Goal: Task Accomplishment & Management: Use online tool/utility

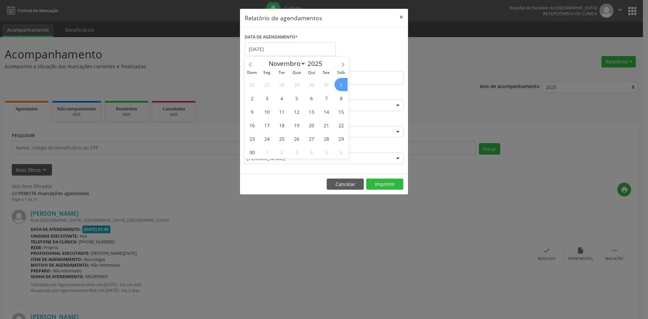
select select "10"
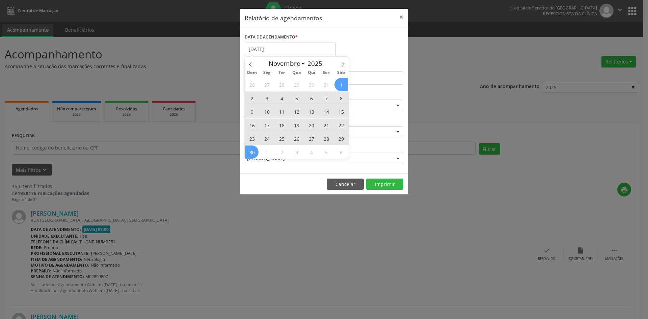
drag, startPoint x: 0, startPoint y: 0, endPoint x: 253, endPoint y: 152, distance: 294.8
click at [253, 152] on div "26 27 28 29 30 31 1 2 3 4 5 6 7 8 9 10 11 12 13 14 15 16 17 18 19 20 21 22 23 2…" at bounding box center [297, 118] width 104 height 81
click at [252, 152] on span "30" at bounding box center [252, 152] width 13 height 13
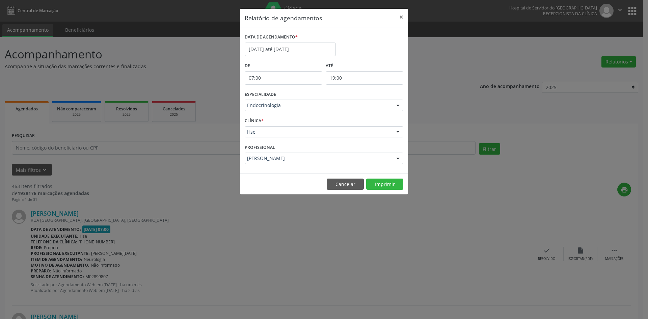
click at [400, 104] on div at bounding box center [398, 105] width 10 height 11
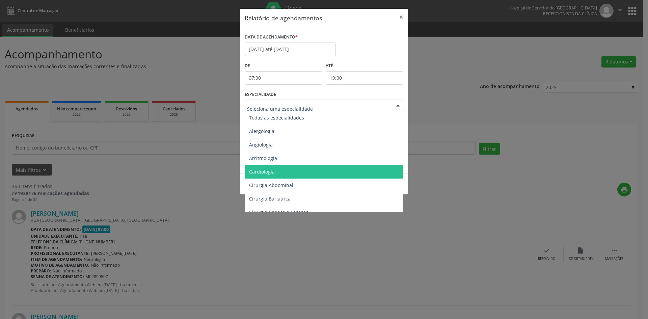
click at [261, 173] on span "Cardiologia" at bounding box center [262, 172] width 26 height 6
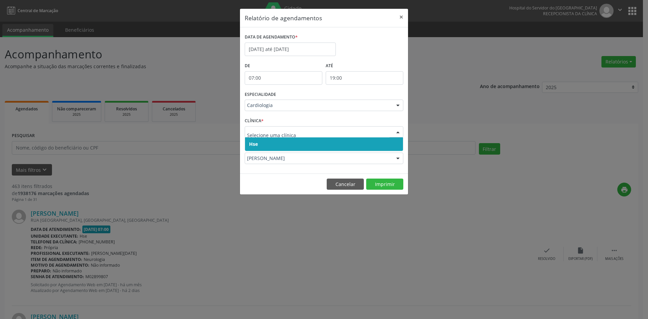
click at [254, 144] on span "Hse" at bounding box center [253, 144] width 9 height 6
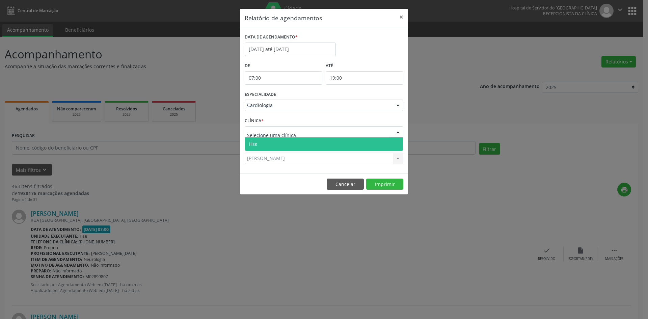
click at [258, 142] on span "Hse" at bounding box center [324, 144] width 158 height 14
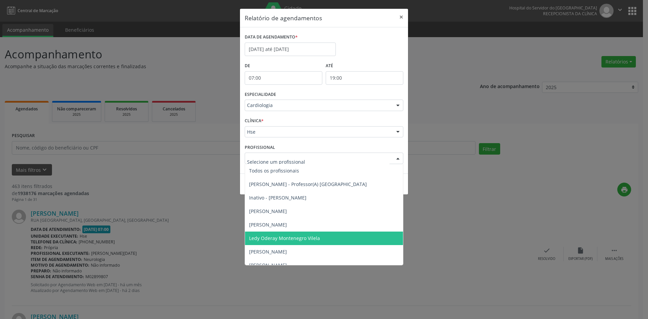
click at [274, 163] on input "text" at bounding box center [318, 162] width 143 height 14
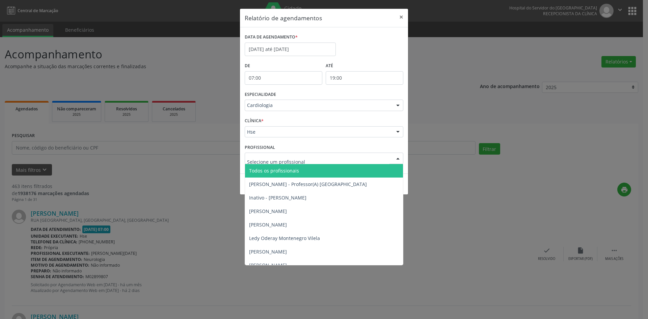
click at [269, 170] on span "Todos os profissionais" at bounding box center [274, 171] width 50 height 6
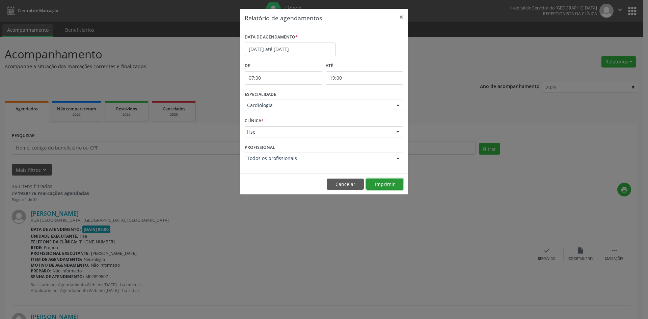
click at [391, 185] on button "Imprimir" at bounding box center [384, 184] width 37 height 11
click at [398, 106] on div at bounding box center [398, 105] width 10 height 11
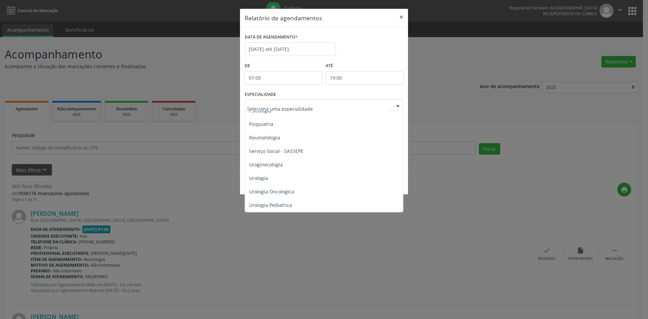
scroll to position [1174, 0]
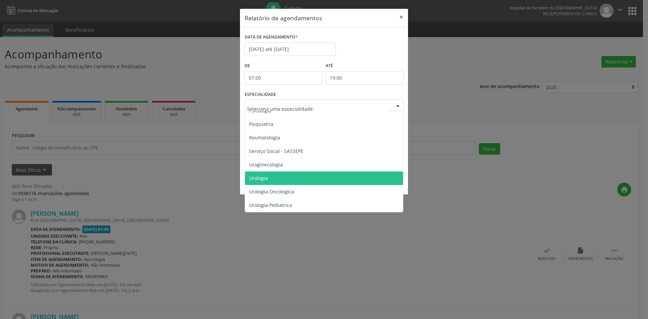
click at [263, 175] on span "Urologia" at bounding box center [258, 178] width 19 height 6
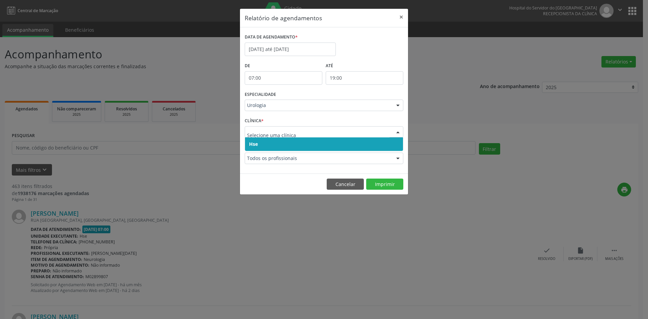
click at [257, 145] on span "Hse" at bounding box center [253, 144] width 9 height 6
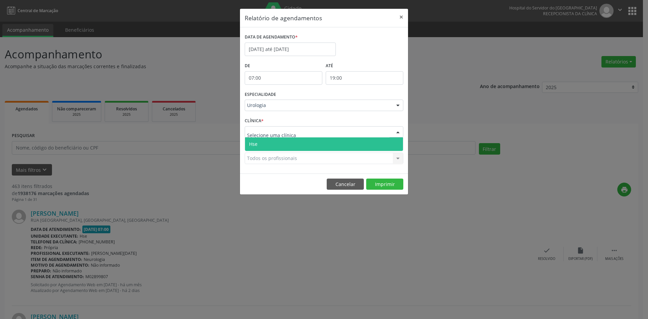
click at [263, 143] on span "Hse" at bounding box center [324, 144] width 158 height 14
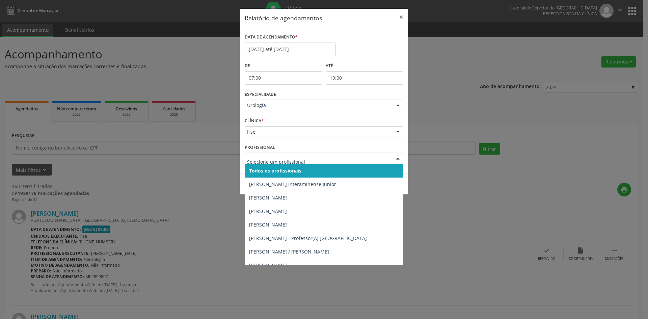
click at [260, 170] on span "Todos os profissionais" at bounding box center [275, 171] width 52 height 6
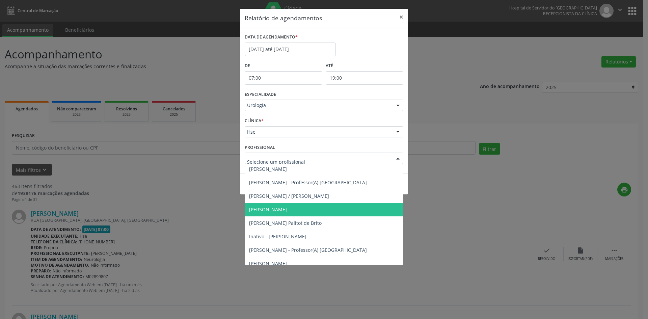
scroll to position [68, 0]
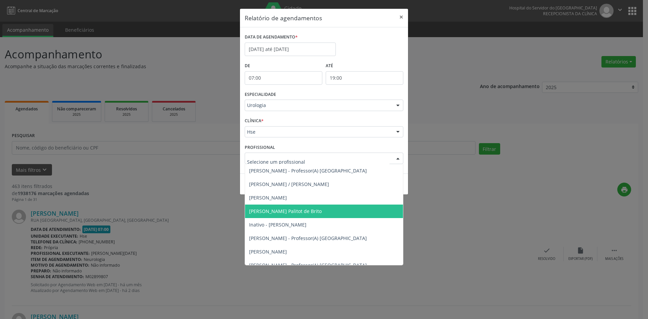
click at [283, 210] on span "[PERSON_NAME] Palitot de Brito" at bounding box center [285, 211] width 73 height 6
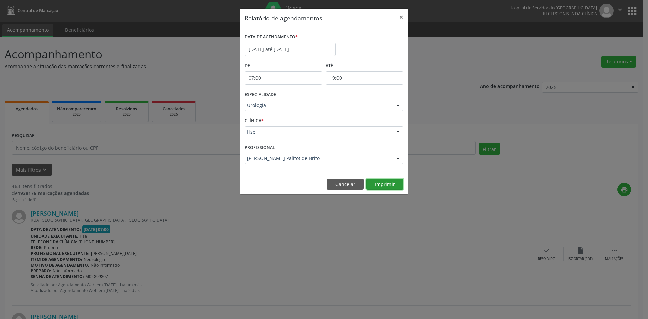
click at [381, 188] on button "Imprimir" at bounding box center [384, 184] width 37 height 11
click at [296, 50] on input "[DATE] até [DATE]" at bounding box center [290, 50] width 91 height 14
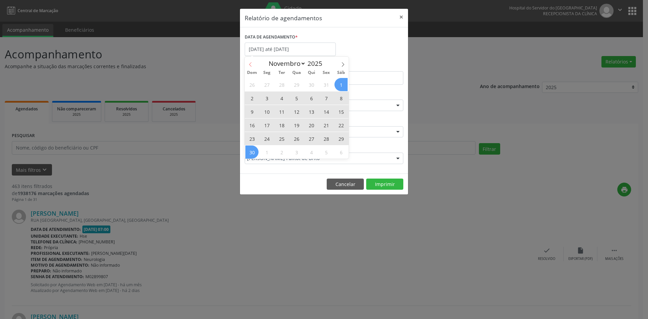
click at [251, 66] on icon at bounding box center [250, 64] width 5 height 5
select select "9"
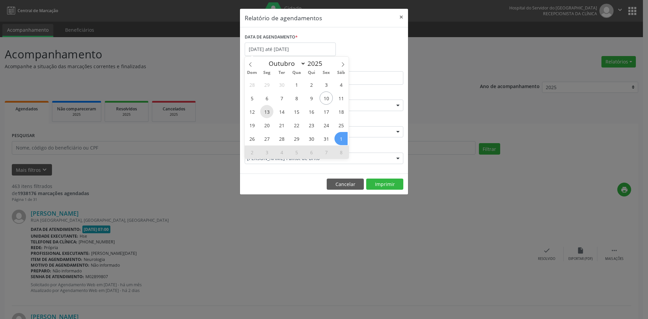
click at [267, 114] on span "13" at bounding box center [266, 111] width 13 height 13
type input "[DATE]"
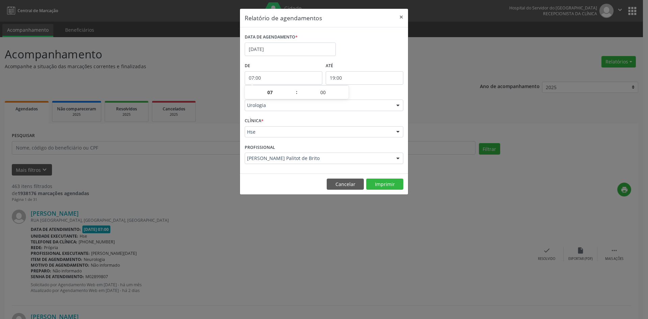
click at [280, 80] on input "07:00" at bounding box center [284, 78] width 78 height 14
drag, startPoint x: 289, startPoint y: 206, endPoint x: 369, endPoint y: 149, distance: 98.3
click at [303, 213] on div "Relatório de agendamentos × DATA DE AGENDAMENTO * [DATE] De 07:00 ATÉ 19:00 ESP…" at bounding box center [324, 159] width 648 height 319
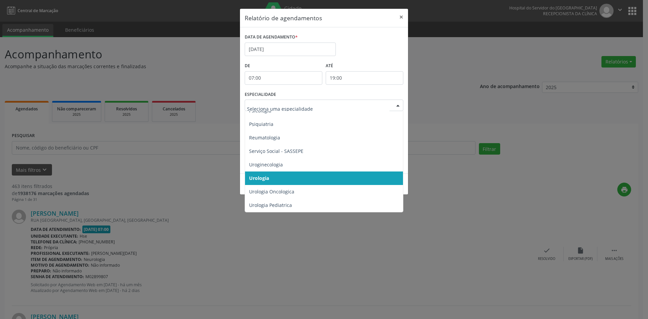
click at [400, 106] on div at bounding box center [398, 105] width 10 height 11
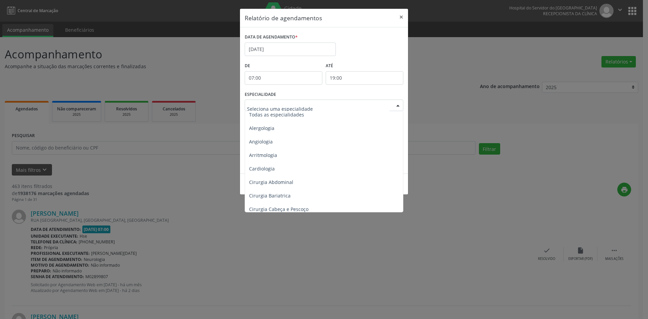
scroll to position [0, 0]
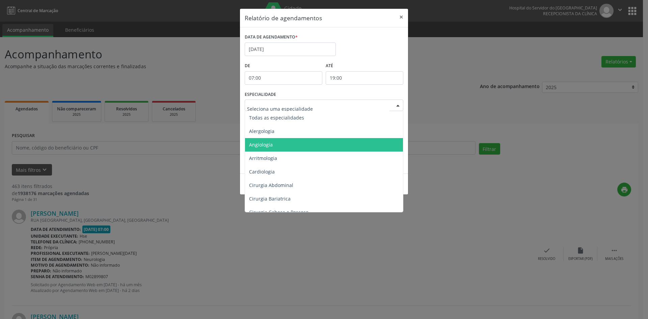
click at [265, 148] on span "Angiologia" at bounding box center [324, 145] width 159 height 14
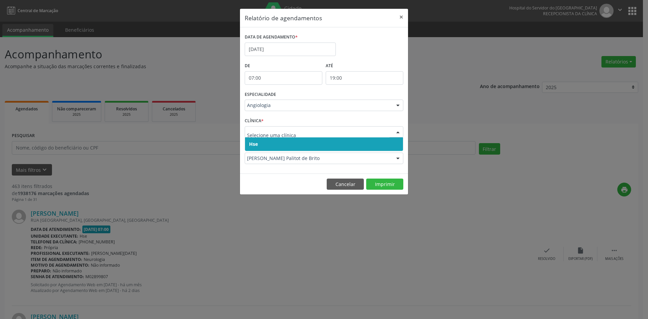
click at [252, 147] on span "Hse" at bounding box center [253, 144] width 9 height 6
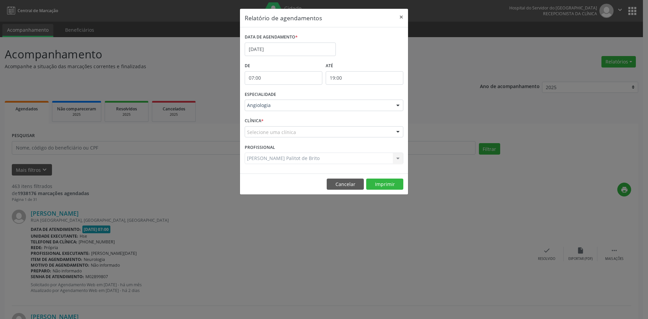
click at [253, 137] on div "CLÍNICA * Selecione uma clínica Hse Nenhum resultado encontrado para: " " Não h…" at bounding box center [324, 129] width 162 height 26
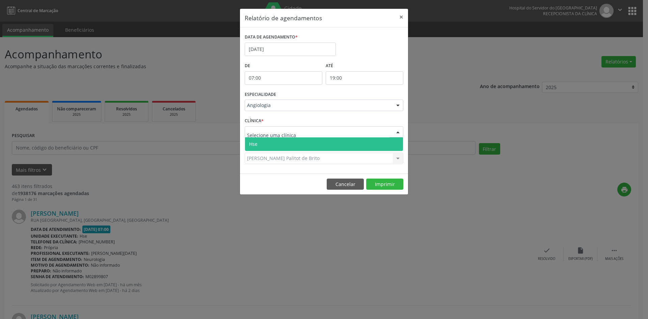
click at [257, 144] on span "Hse" at bounding box center [253, 144] width 8 height 6
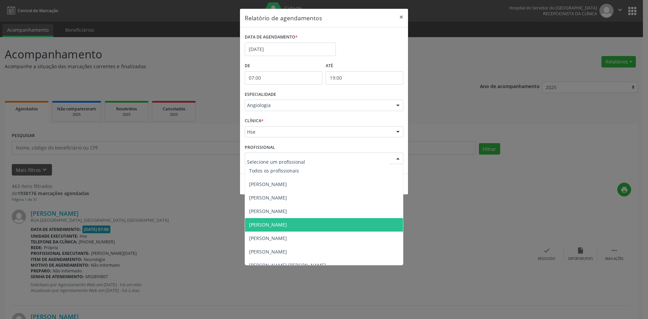
click at [280, 224] on span "[PERSON_NAME]" at bounding box center [268, 225] width 38 height 6
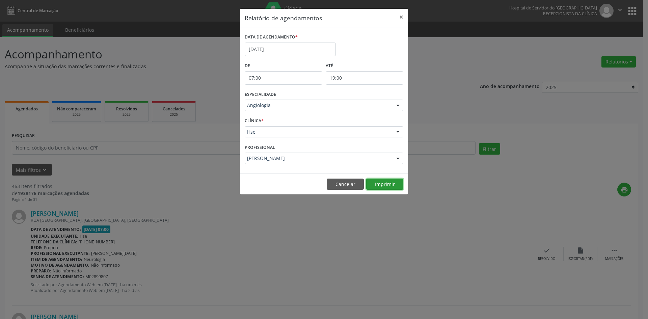
click at [387, 185] on button "Imprimir" at bounding box center [384, 184] width 37 height 11
click at [396, 105] on div at bounding box center [398, 105] width 10 height 11
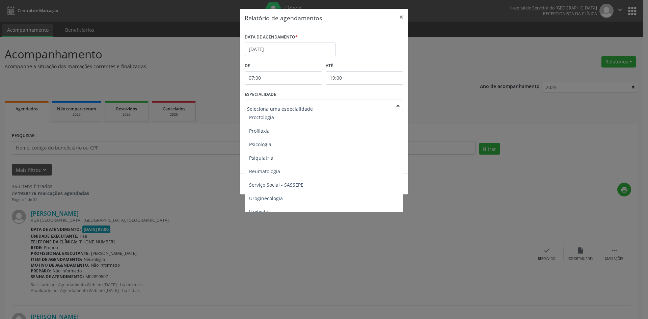
scroll to position [1148, 0]
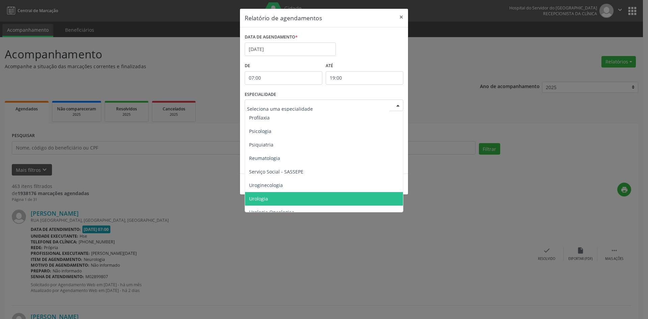
click at [262, 201] on span "Urologia" at bounding box center [258, 199] width 19 height 6
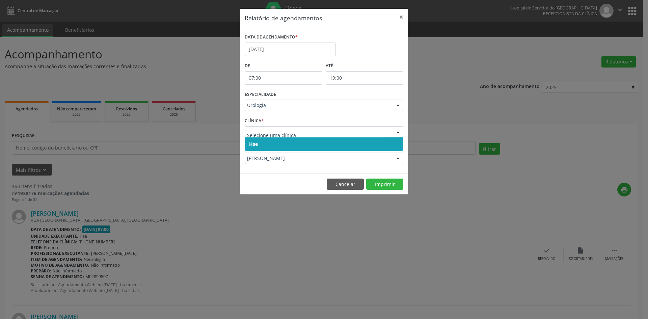
click at [255, 145] on span "Hse" at bounding box center [253, 144] width 9 height 6
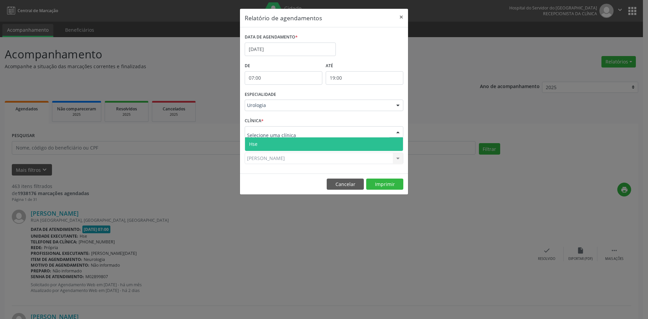
click at [259, 144] on span "Hse" at bounding box center [324, 144] width 158 height 14
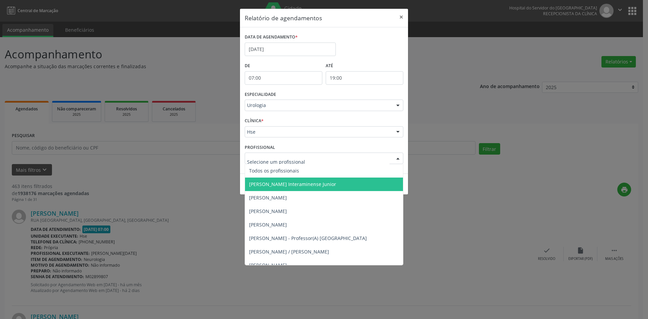
click at [270, 188] on span "[PERSON_NAME] Interaminense Junior" at bounding box center [324, 185] width 158 height 14
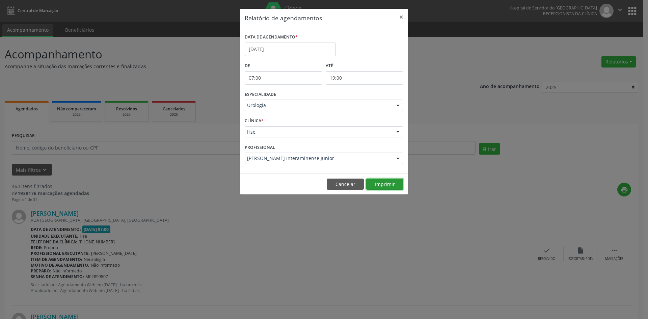
click at [390, 182] on button "Imprimir" at bounding box center [384, 184] width 37 height 11
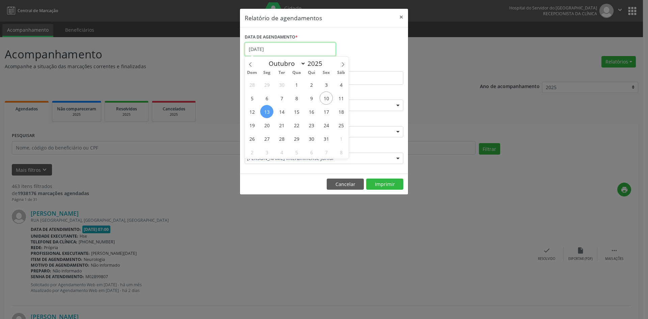
click at [291, 49] on input "[DATE]" at bounding box center [290, 50] width 91 height 14
click at [343, 64] on icon at bounding box center [343, 64] width 5 height 5
click at [251, 63] on icon at bounding box center [250, 64] width 2 height 4
select select "9"
click at [265, 111] on span "13" at bounding box center [266, 111] width 13 height 13
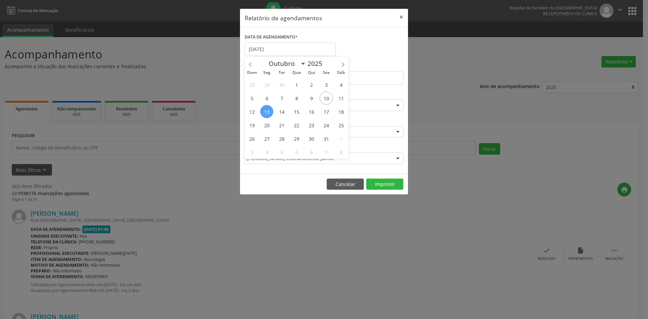
type input "[DATE]"
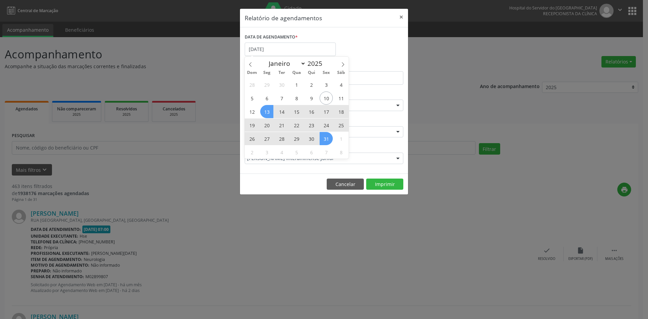
drag, startPoint x: 265, startPoint y: 111, endPoint x: 327, endPoint y: 140, distance: 68.6
click at [327, 140] on div "28 29 30 1 2 3 4 5 6 7 8 9 10 11 12 13 14 15 16 17 18 19 20 21 22 23 24 25 26 2…" at bounding box center [297, 118] width 104 height 81
click at [327, 140] on span "31" at bounding box center [326, 138] width 13 height 13
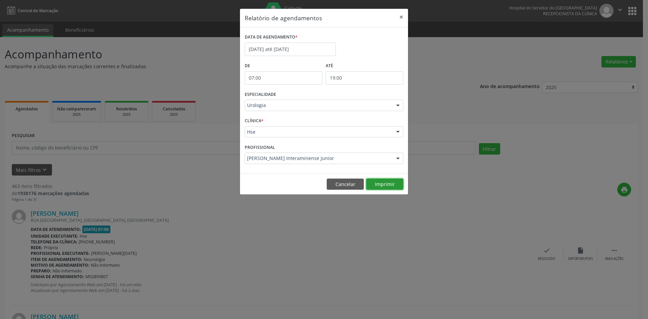
click at [385, 183] on button "Imprimir" at bounding box center [384, 184] width 37 height 11
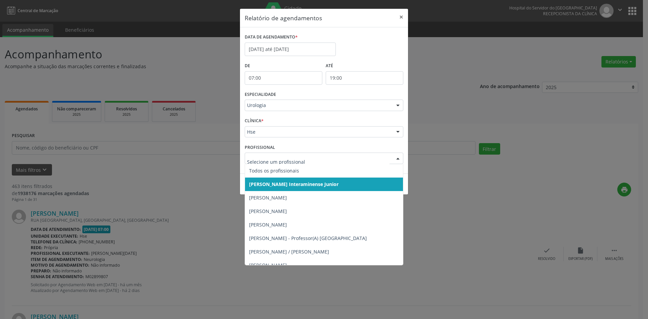
click at [400, 158] on div at bounding box center [398, 158] width 10 height 11
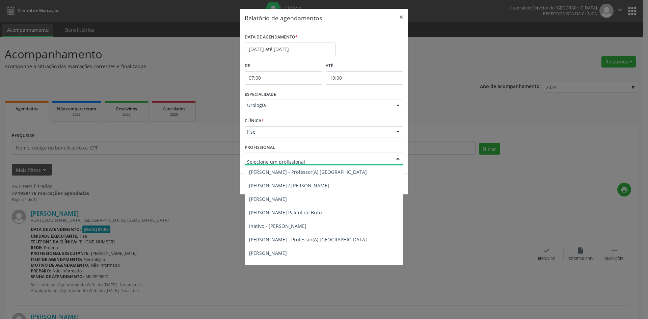
scroll to position [68, 0]
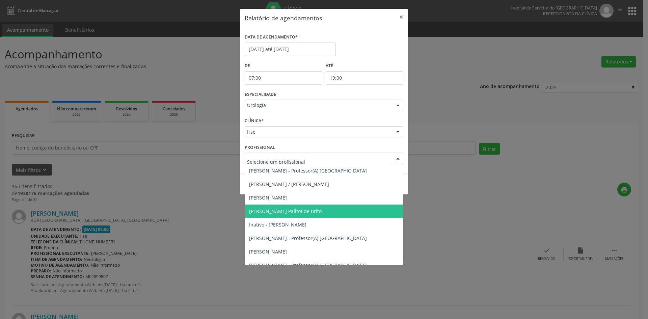
click at [283, 213] on span "[PERSON_NAME] Palitot de Brito" at bounding box center [285, 211] width 73 height 6
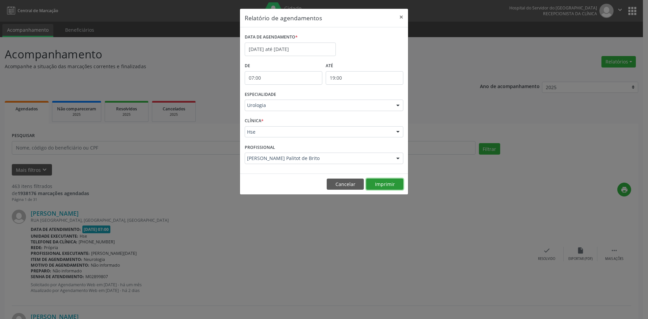
click at [388, 184] on button "Imprimir" at bounding box center [384, 184] width 37 height 11
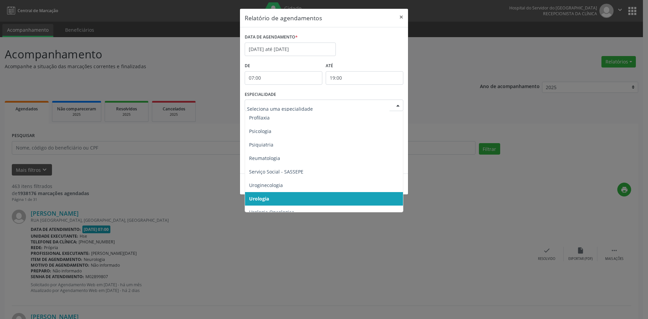
click at [397, 106] on div at bounding box center [398, 105] width 10 height 11
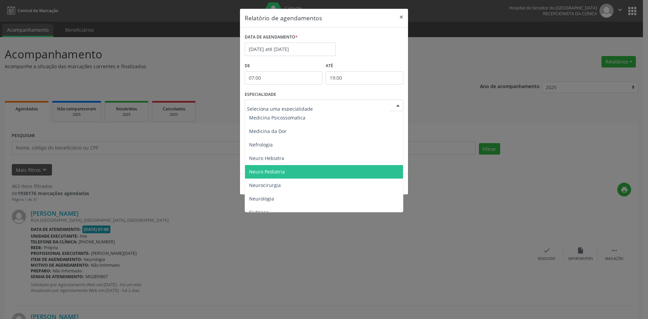
scroll to position [574, 0]
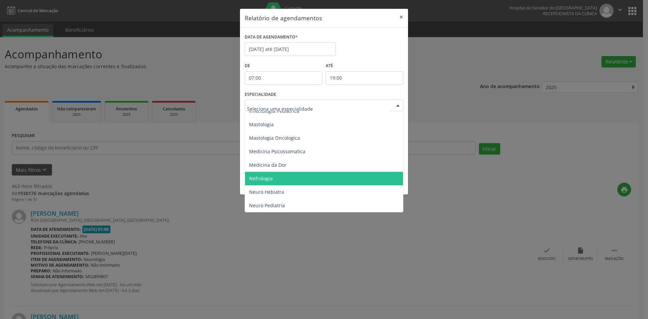
click at [258, 179] on span "Nefrologia" at bounding box center [261, 178] width 24 height 6
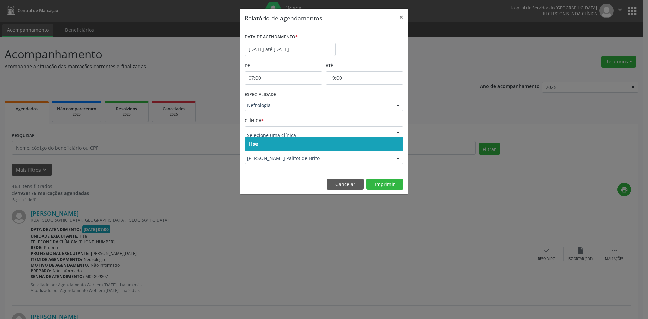
drag, startPoint x: 253, startPoint y: 145, endPoint x: 253, endPoint y: 139, distance: 6.1
click at [253, 143] on span "Hse" at bounding box center [253, 144] width 9 height 6
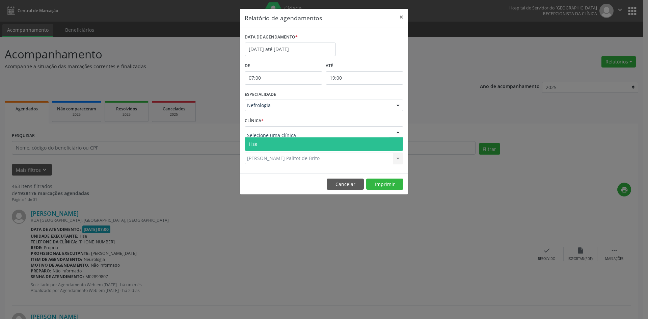
click at [256, 140] on span "Hse" at bounding box center [324, 144] width 158 height 14
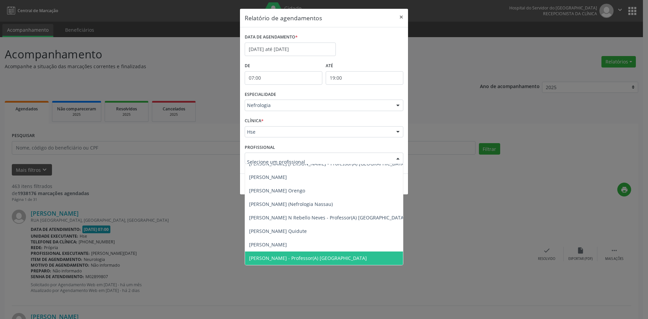
scroll to position [21, 0]
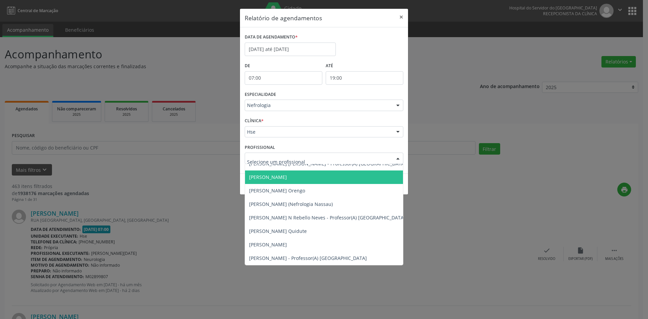
click at [264, 175] on span "[PERSON_NAME]" at bounding box center [268, 177] width 38 height 6
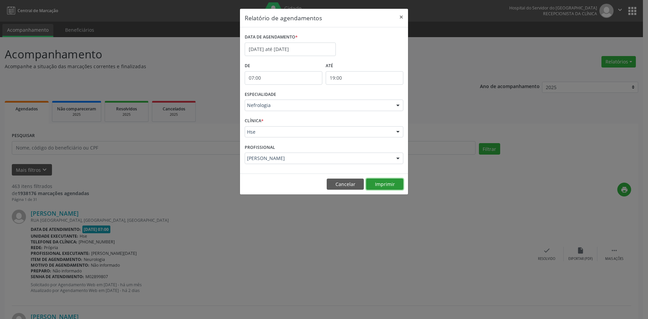
click at [380, 183] on button "Imprimir" at bounding box center [384, 184] width 37 height 11
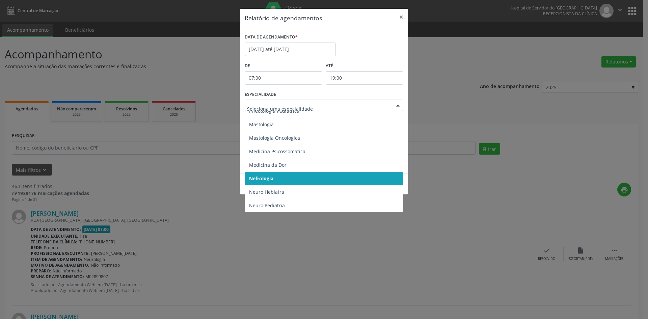
click at [398, 106] on div at bounding box center [398, 105] width 10 height 11
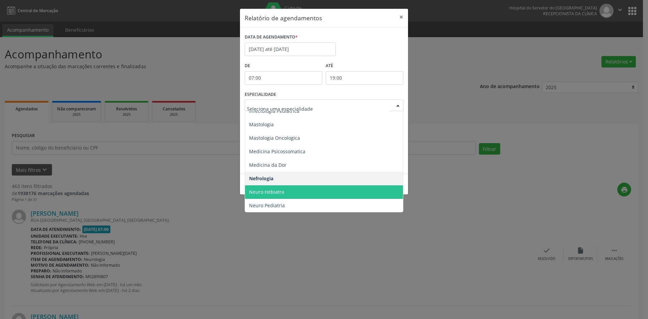
scroll to position [608, 0]
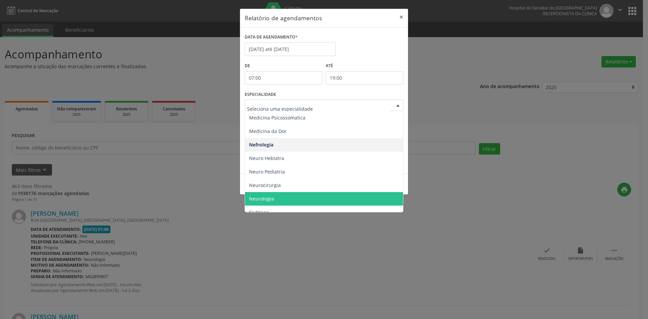
click at [276, 200] on span "Neurologia" at bounding box center [324, 199] width 159 height 14
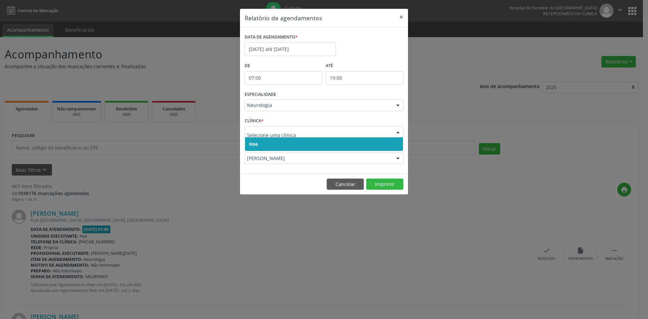
click at [253, 147] on span "Hse" at bounding box center [253, 144] width 9 height 6
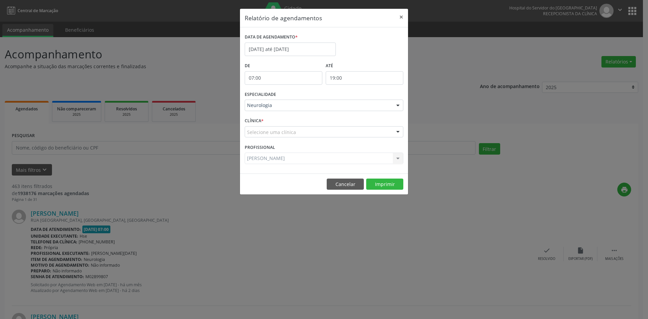
drag, startPoint x: 253, startPoint y: 144, endPoint x: 254, endPoint y: 135, distance: 8.1
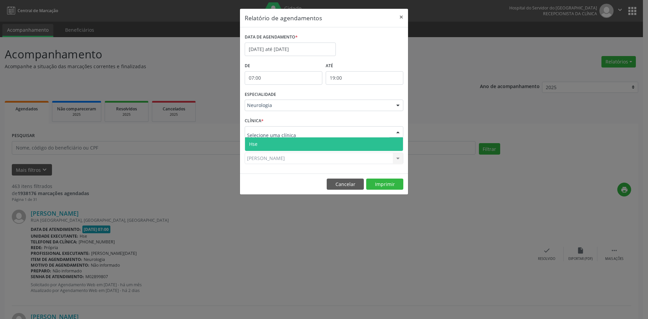
click at [255, 143] on span "Hse" at bounding box center [253, 144] width 8 height 6
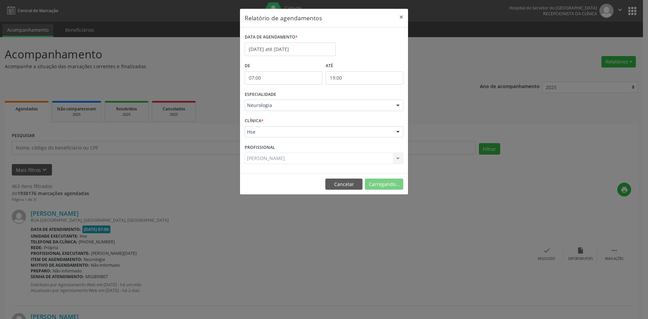
click at [257, 160] on div "[PERSON_NAME] Todos os profissionais [PERSON_NAME] - Professor(A) Nassau [PERSO…" at bounding box center [324, 158] width 159 height 11
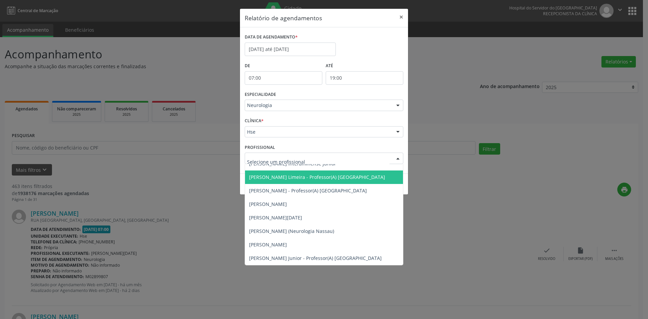
scroll to position [0, 0]
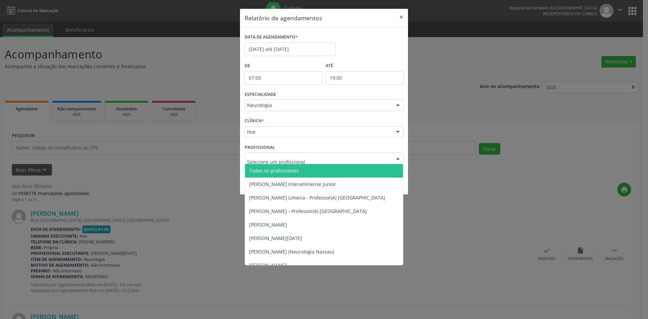
click at [272, 172] on span "Todos os profissionais" at bounding box center [274, 171] width 50 height 6
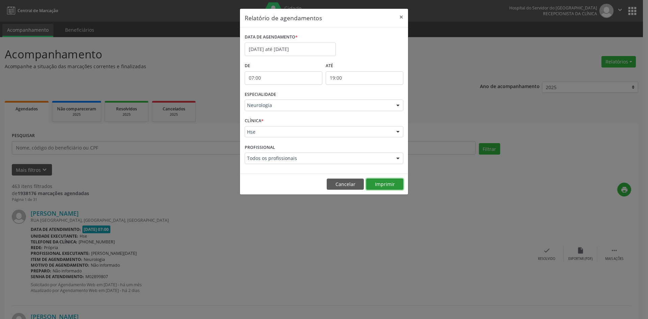
click at [379, 186] on button "Imprimir" at bounding box center [384, 184] width 37 height 11
